Goal: Find contact information: Find contact information

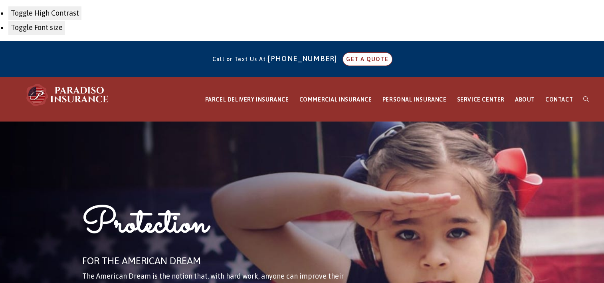
click at [350, 59] on link "GET A QUOTE" at bounding box center [367, 59] width 49 height 13
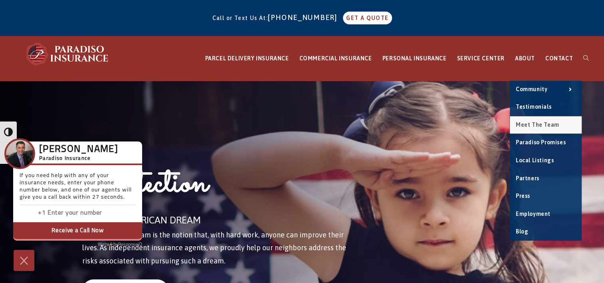
click at [525, 123] on span "Meet the Team" at bounding box center [538, 124] width 44 height 6
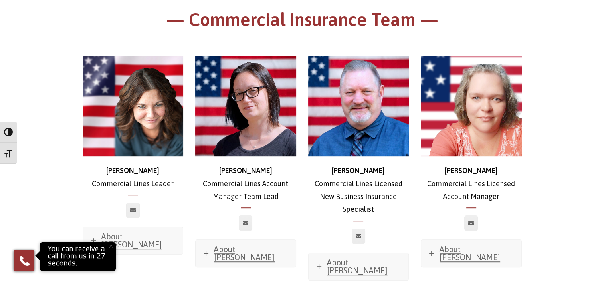
scroll to position [399, 0]
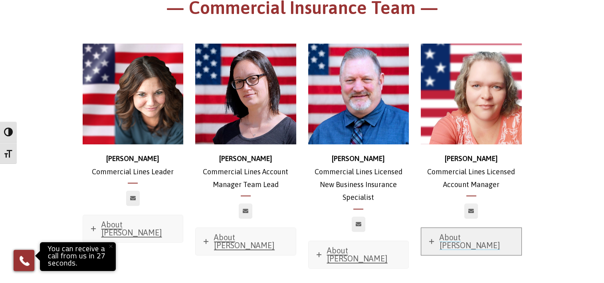
click at [450, 232] on span "About [PERSON_NAME]" at bounding box center [470, 240] width 61 height 17
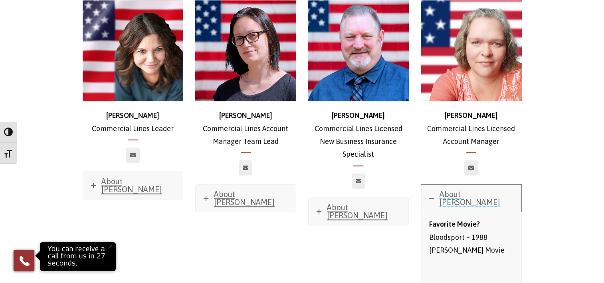
scroll to position [439, 0]
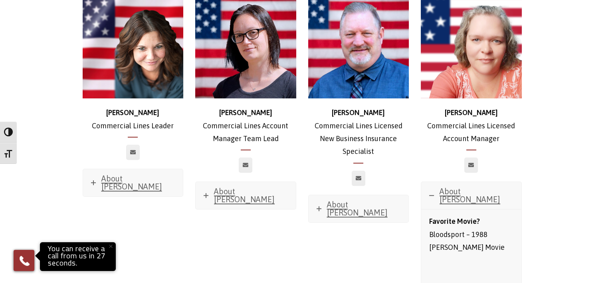
scroll to position [359, 0]
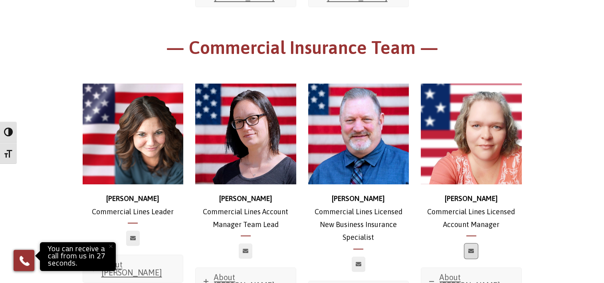
click at [473, 248] on icon at bounding box center [471, 250] width 6 height 5
click at [471, 248] on icon at bounding box center [471, 250] width 6 height 5
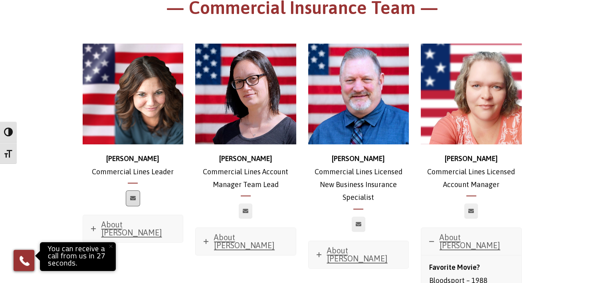
click at [133, 196] on icon at bounding box center [133, 198] width 6 height 5
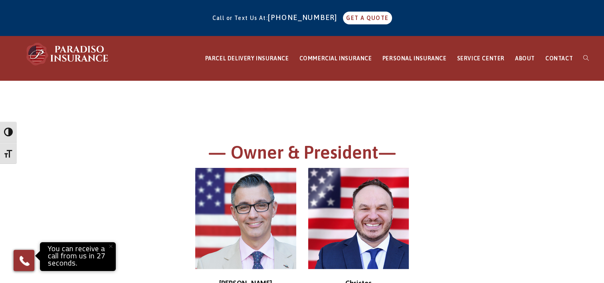
scroll to position [0, 0]
